Goal: Answer question/provide support: Share knowledge or assist other users

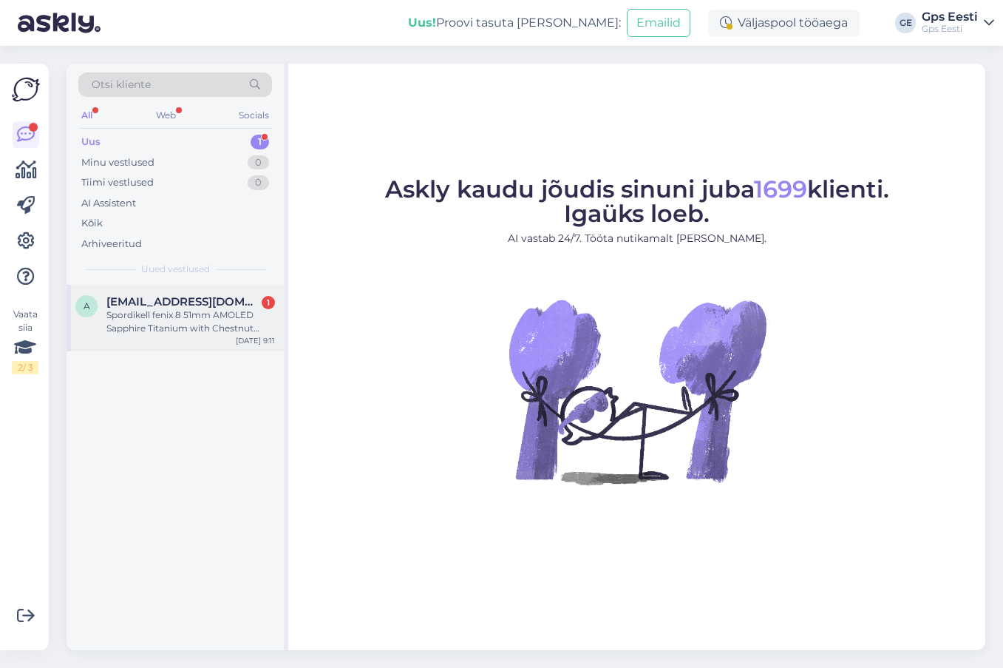
click at [177, 336] on div "a [EMAIL_ADDRESS][DOMAIN_NAME] 1 Spordikell fenix 8 51mm AMOLED Sapphire Titani…" at bounding box center [175, 318] width 217 height 67
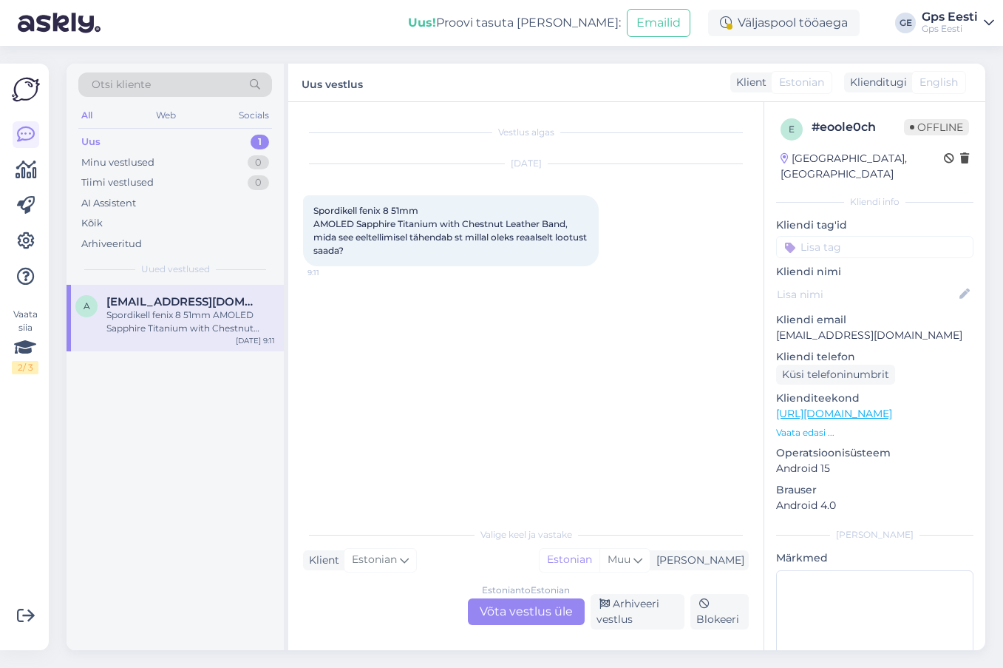
click at [867, 407] on link "[URL][DOMAIN_NAME]" at bounding box center [834, 413] width 116 height 13
click at [548, 604] on div "Estonian to Estonian Võta vestlus üle" at bounding box center [526, 611] width 117 height 27
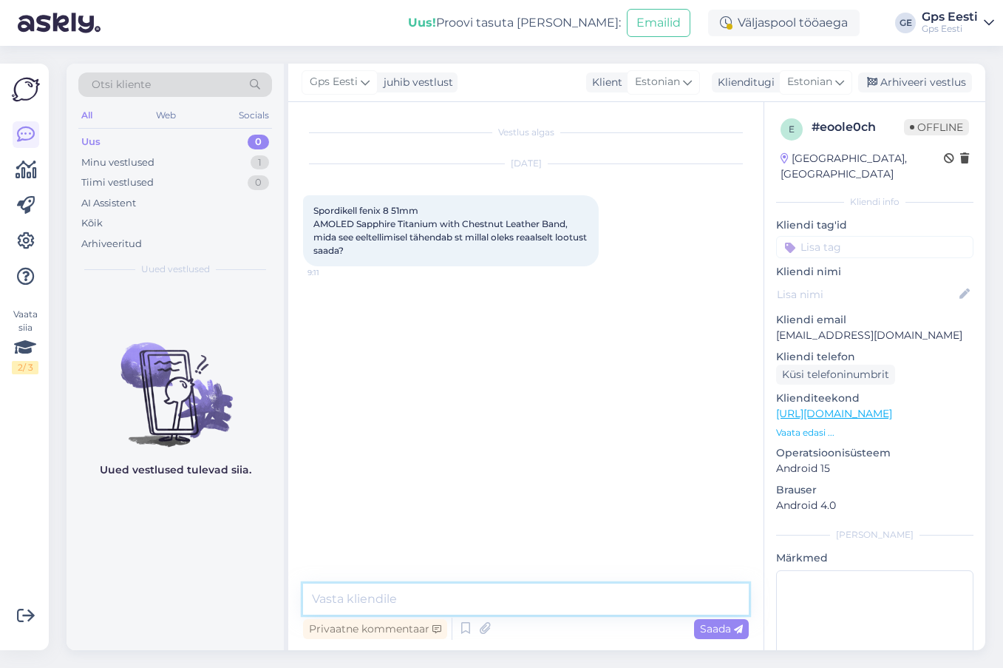
click at [465, 596] on textarea at bounding box center [526, 598] width 446 height 31
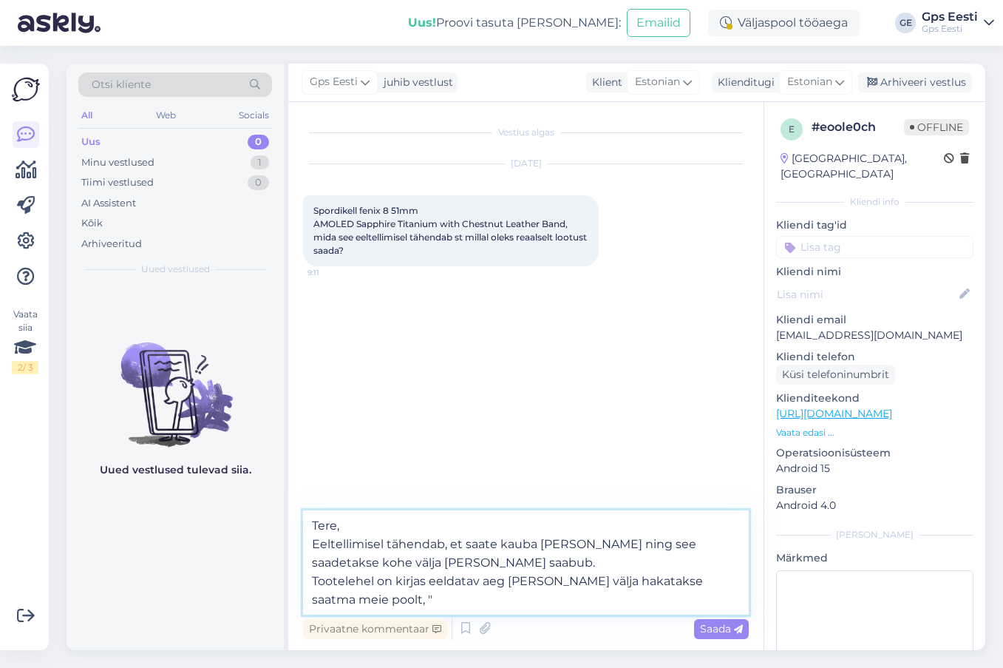
paste textarea "Eeltellimisel: Tarneaeg alates [DATE]"
type textarea "Tere, Eeltellimisel tähendab, et saate kauba [PERSON_NAME] ning see saadetakse …"
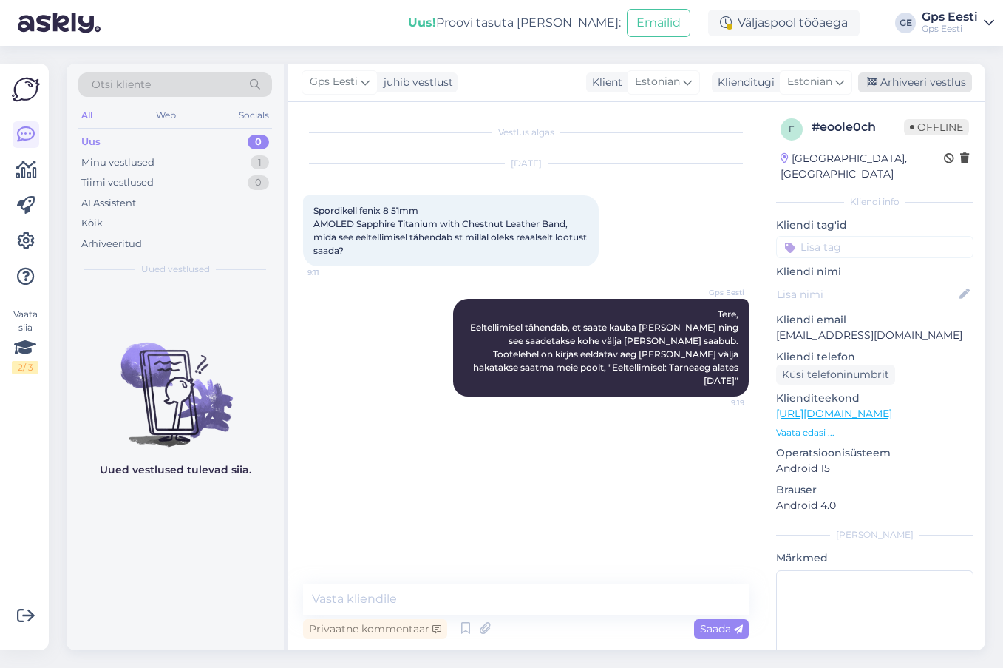
click at [930, 84] on div "Arhiveeri vestlus" at bounding box center [915, 82] width 114 height 20
